Goal: Navigation & Orientation: Find specific page/section

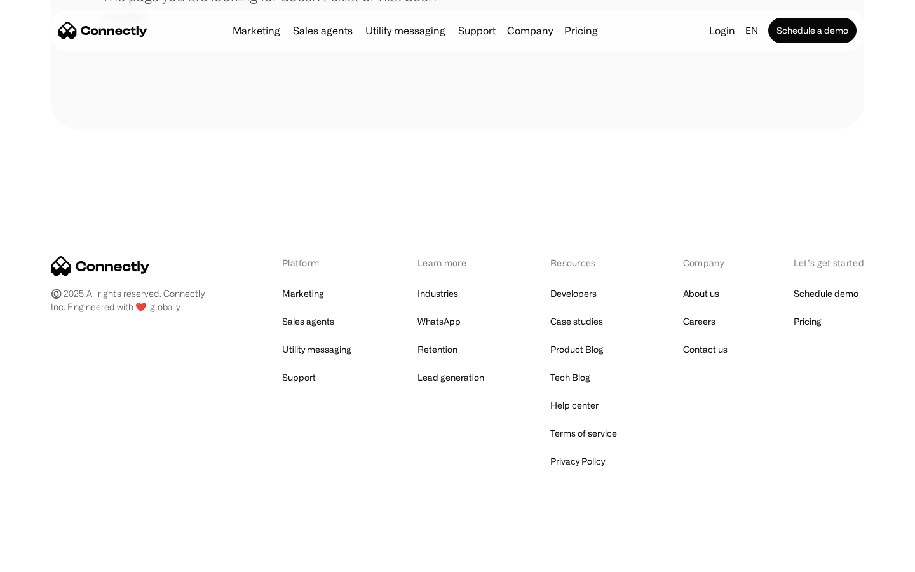
scroll to position [232, 0]
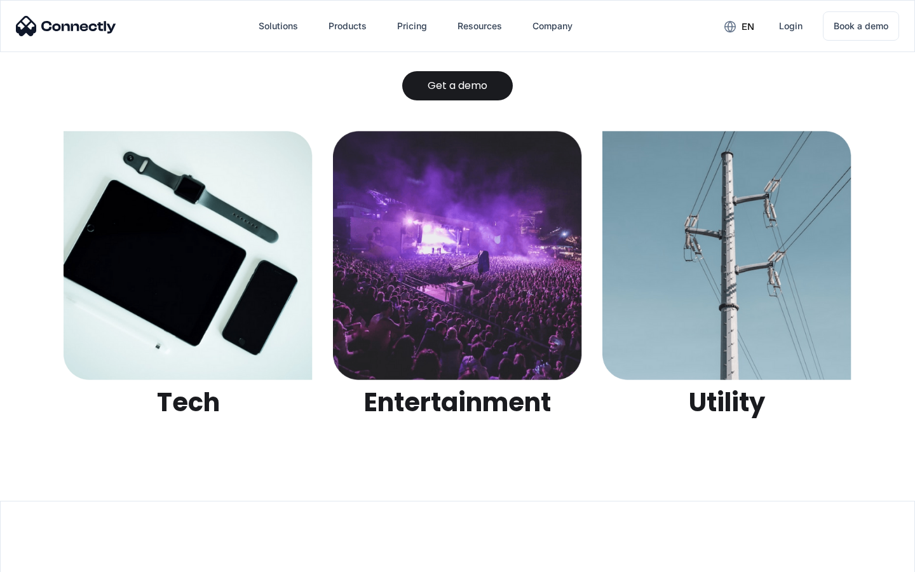
scroll to position [4008, 0]
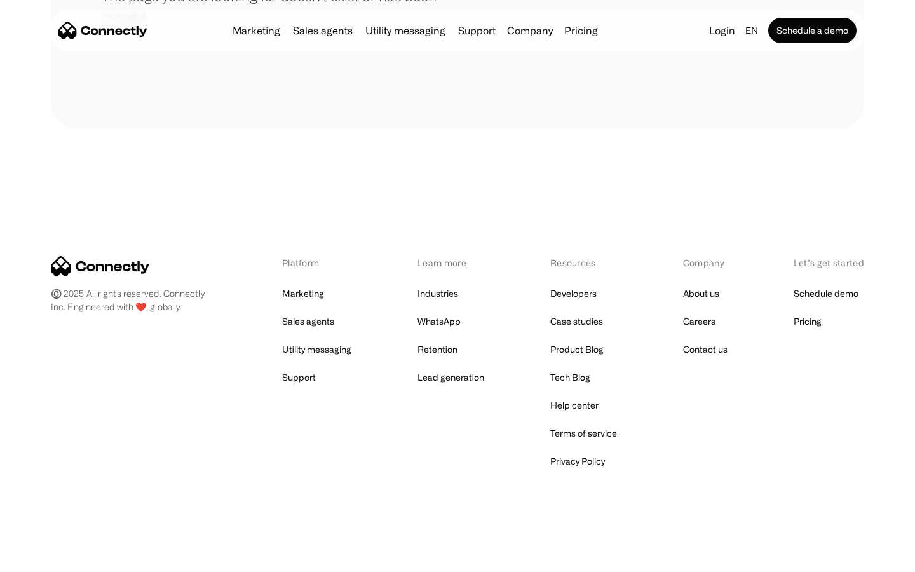
scroll to position [232, 0]
